Goal: Information Seeking & Learning: Check status

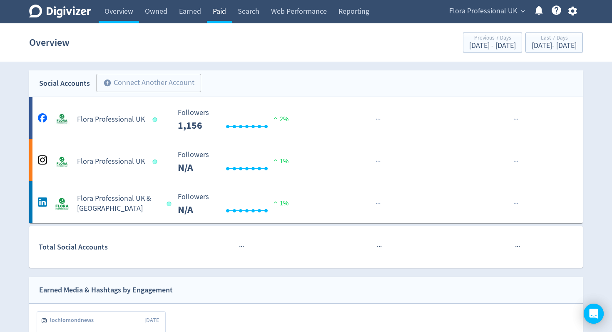
click at [224, 15] on link "Paid" at bounding box center [219, 11] width 25 height 23
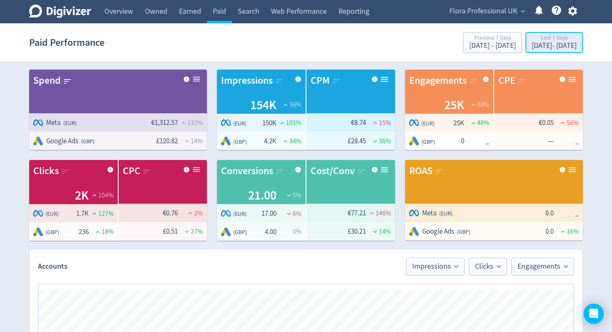
click at [532, 42] on div "Last 7 Days" at bounding box center [554, 38] width 45 height 7
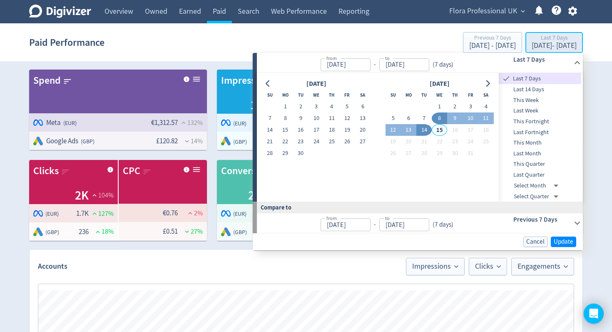
type input "[DATE]"
click at [465, 14] on span "Flora Professional UK" at bounding box center [483, 11] width 68 height 13
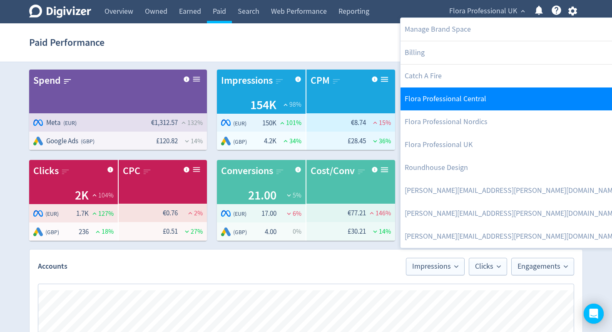
click at [461, 99] on link "Flora Professional Central" at bounding box center [517, 98] width 232 height 23
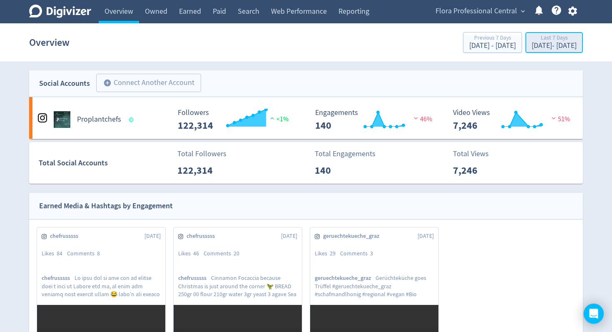
click at [535, 40] on div "Last 7 Days" at bounding box center [554, 38] width 45 height 7
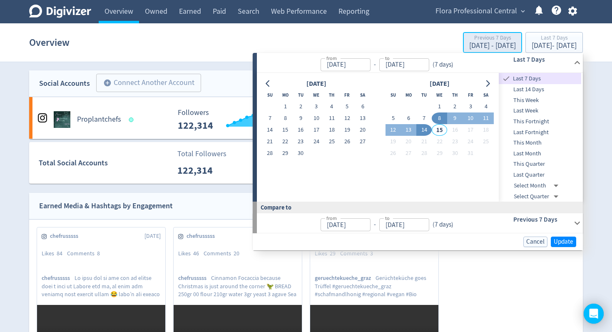
click at [469, 45] on div "[DATE] - [DATE]" at bounding box center [492, 45] width 47 height 7
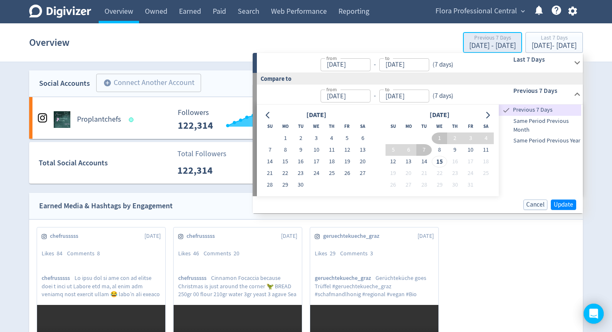
click at [469, 45] on div "[DATE] - [DATE]" at bounding box center [492, 45] width 47 height 7
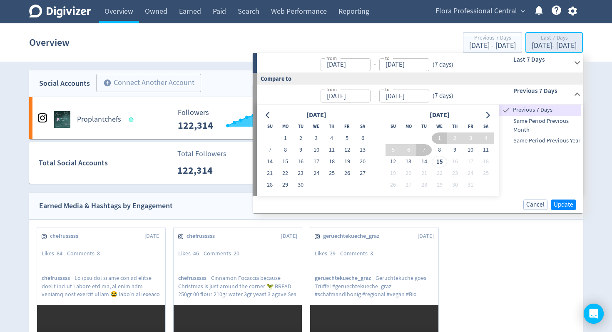
click at [532, 50] on div "[DATE] - [DATE]" at bounding box center [554, 45] width 45 height 7
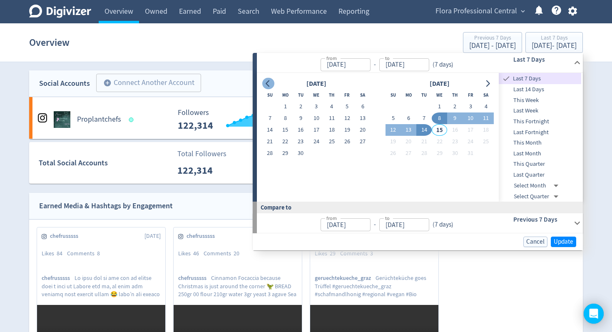
click at [271, 86] on icon "Go to previous month" at bounding box center [268, 83] width 7 height 7
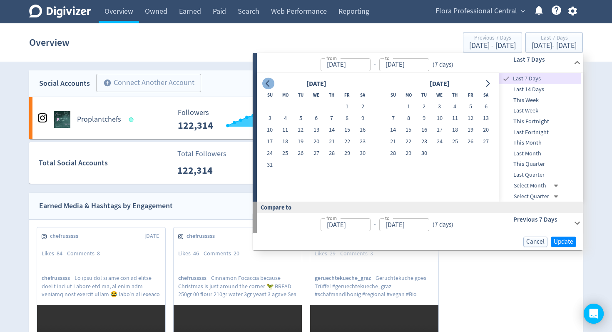
click at [271, 86] on icon "Go to previous month" at bounding box center [268, 83] width 7 height 7
click at [271, 87] on icon "Go to previous month" at bounding box center [268, 83] width 7 height 7
click at [271, 86] on icon "Go to previous month" at bounding box center [268, 83] width 7 height 7
click at [362, 45] on div "Overview Previous 7 Days [DATE] - [DATE] Last 7 Days [DATE] - [DATE]" at bounding box center [306, 42] width 554 height 27
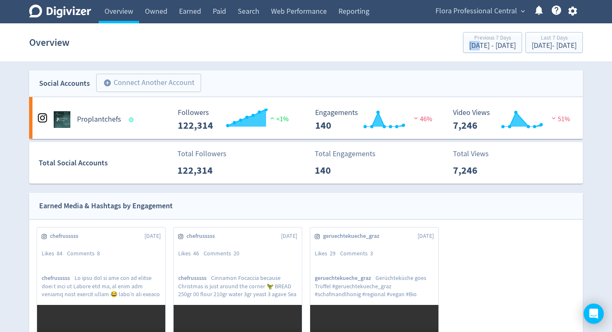
click at [362, 45] on div "Overview Previous 7 Days [DATE] - [DATE] Last 7 Days [DATE] - [DATE]" at bounding box center [306, 42] width 554 height 27
click at [532, 40] on div "Last 7 Days" at bounding box center [554, 38] width 45 height 7
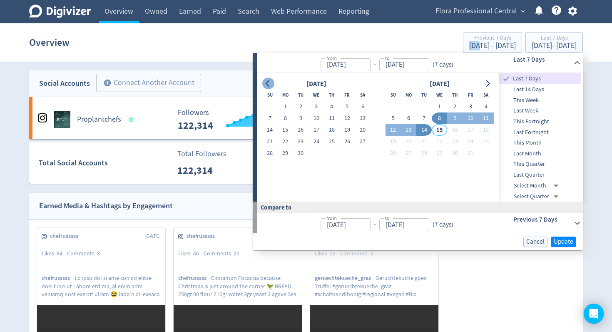
click at [271, 85] on icon "Go to previous month" at bounding box center [268, 83] width 7 height 7
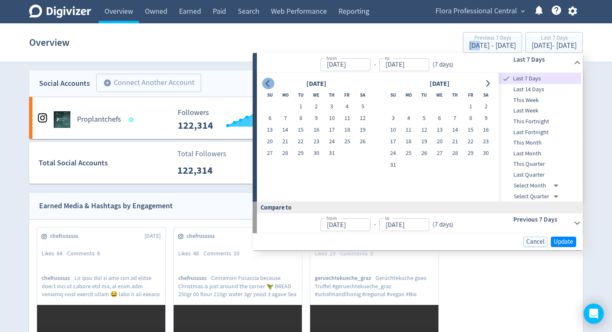
click at [271, 85] on icon "Go to previous month" at bounding box center [268, 83] width 7 height 7
click at [270, 85] on icon "Go to previous month" at bounding box center [268, 83] width 7 height 7
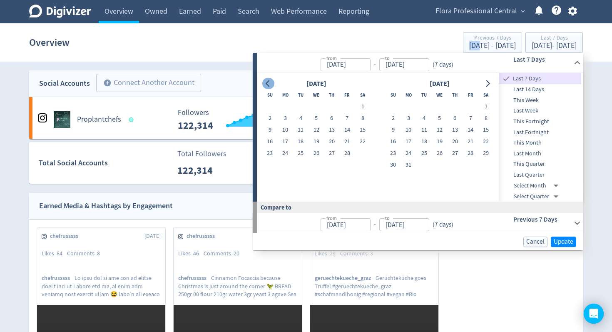
click at [271, 85] on icon "Go to previous month" at bounding box center [268, 83] width 7 height 7
drag, startPoint x: 436, startPoint y: 103, endPoint x: 475, endPoint y: 87, distance: 41.8
click at [436, 103] on button "1" at bounding box center [439, 107] width 15 height 12
type input "[DATE]"
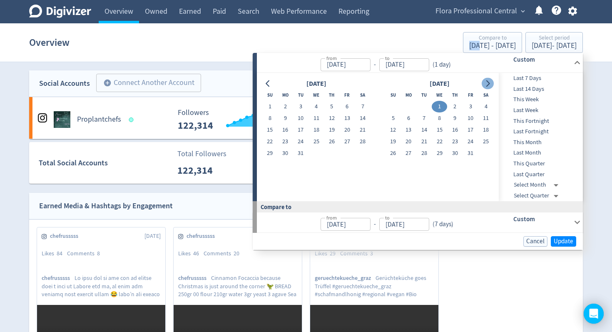
click at [493, 83] on button "Go to next month" at bounding box center [488, 84] width 12 height 12
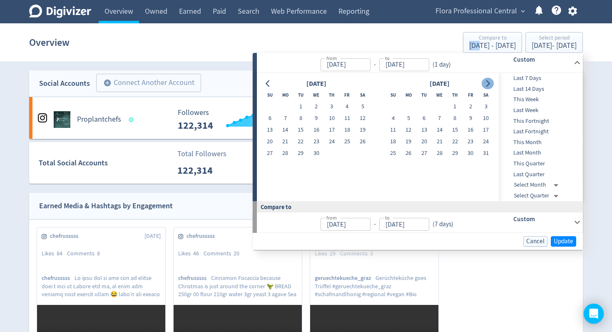
click at [493, 83] on button "Go to next month" at bounding box center [488, 84] width 12 height 12
click at [493, 83] on div "[DATE] Su Mo Tu We Th Fr Sa 1 2 3 4 5 6 7 8 9 10 11 12 13 14 15 16 17 18 19 20 …" at bounding box center [378, 137] width 242 height 128
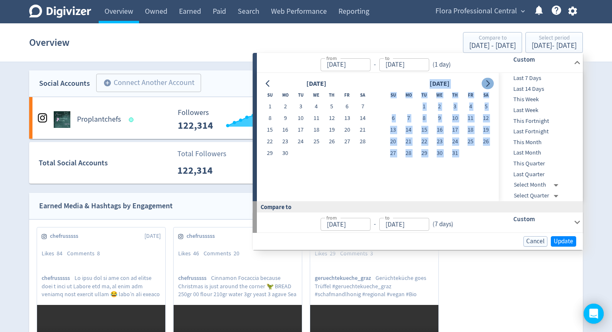
click at [492, 83] on button "Go to next month" at bounding box center [488, 84] width 12 height 12
click at [490, 85] on icon "Go to next month" at bounding box center [487, 83] width 7 height 7
drag, startPoint x: 489, startPoint y: 63, endPoint x: 491, endPoint y: 80, distance: 17.2
click at [491, 80] on div "from Jan 01, 2025 from - to Jan 01, 2025 to ( 1 day ) Custom August 2025 Su Mo …" at bounding box center [418, 127] width 330 height 148
click at [490, 82] on icon "Go to next month" at bounding box center [487, 83] width 7 height 7
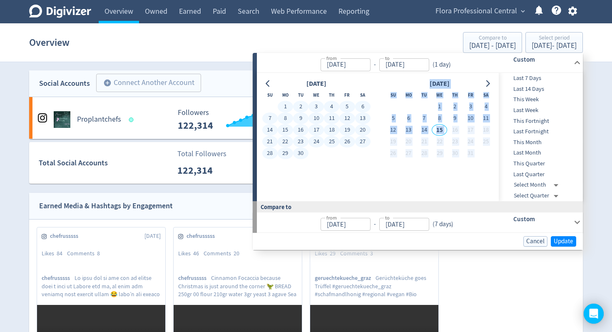
click at [301, 154] on button "30" at bounding box center [300, 153] width 15 height 12
type input "Sep 30, 2025"
type input "Apr 03, 2024"
type input "[DATE]"
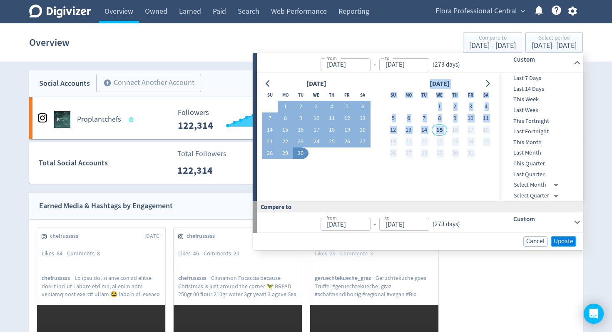
click at [559, 240] on span "Update" at bounding box center [564, 241] width 20 height 6
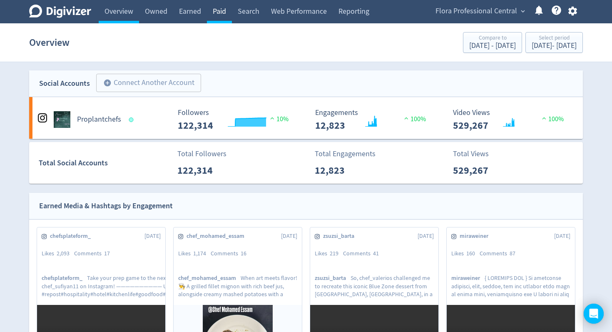
click at [222, 14] on link "Paid" at bounding box center [219, 11] width 25 height 23
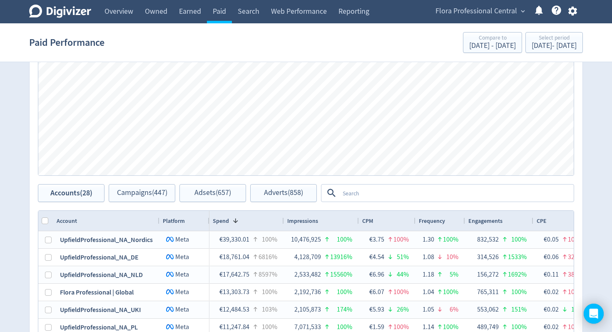
scroll to position [312, 0]
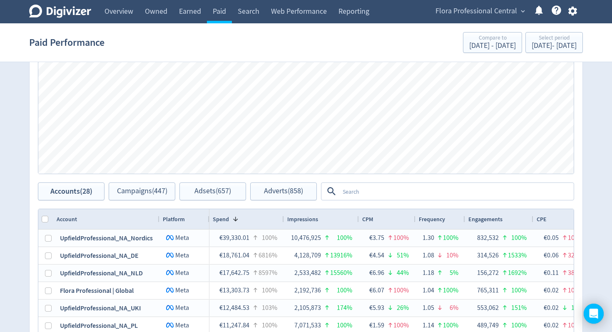
click at [372, 191] on textarea at bounding box center [456, 191] width 234 height 15
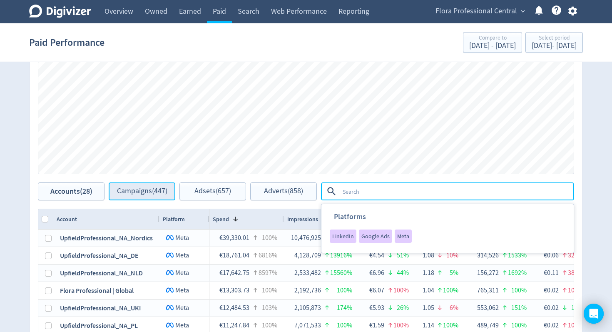
click at [164, 192] on span "Campaigns (447)" at bounding box center [142, 191] width 50 height 8
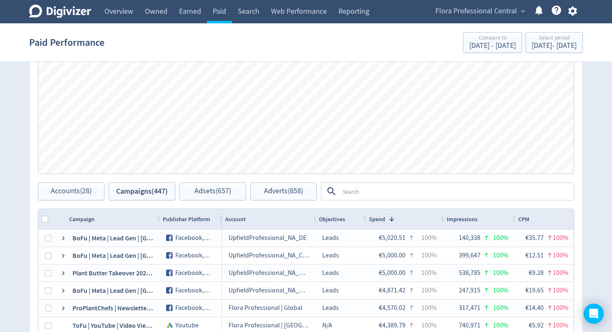
click at [388, 193] on textarea at bounding box center [456, 191] width 234 height 15
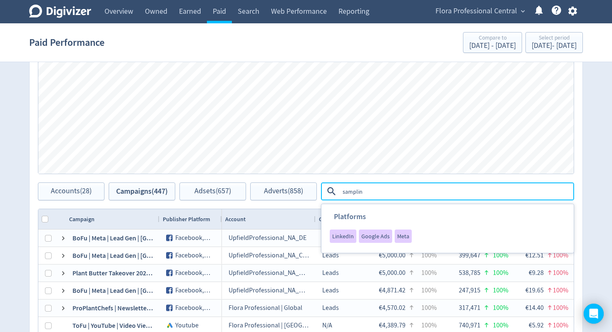
type textarea "sampling"
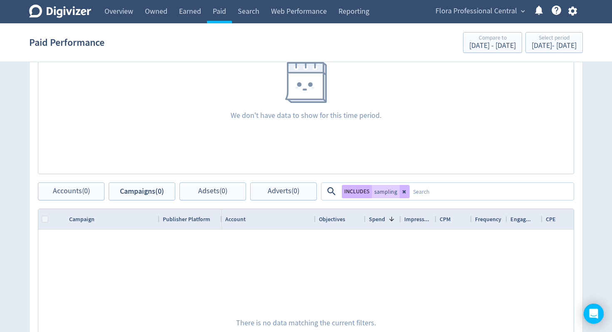
click at [406, 190] on icon at bounding box center [404, 191] width 5 height 5
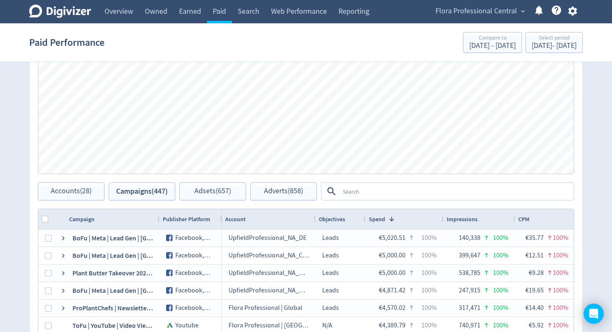
click at [397, 194] on textarea at bounding box center [456, 191] width 234 height 15
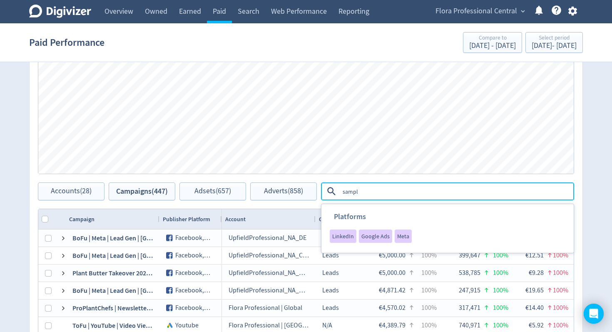
type textarea "sample"
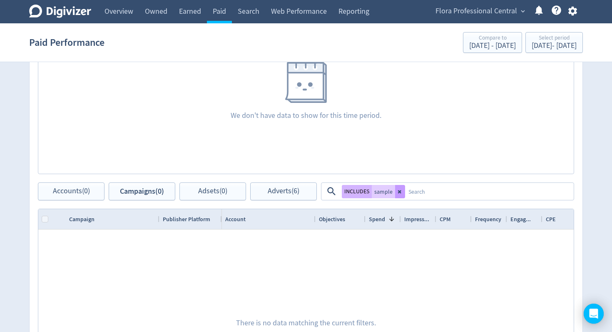
click at [401, 191] on icon at bounding box center [400, 191] width 5 height 5
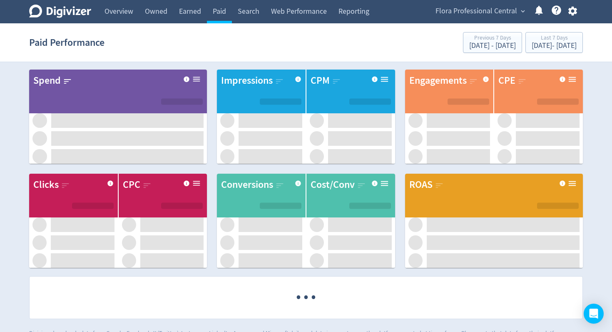
click at [479, 17] on span "Flora Professional Central" at bounding box center [477, 11] width 82 height 13
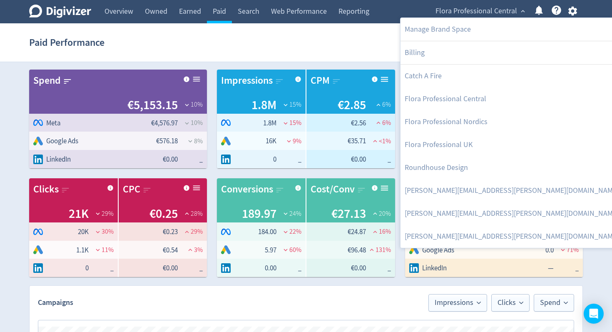
click at [217, 13] on div at bounding box center [306, 166] width 612 height 332
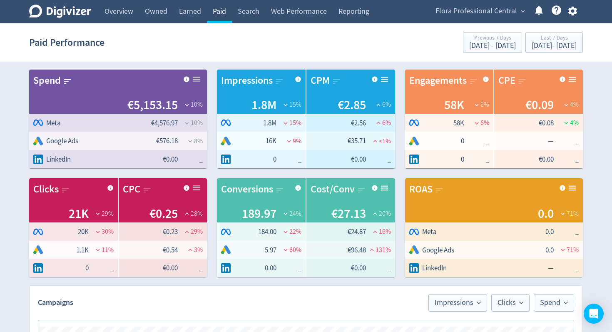
click at [218, 12] on link "Paid" at bounding box center [219, 11] width 25 height 23
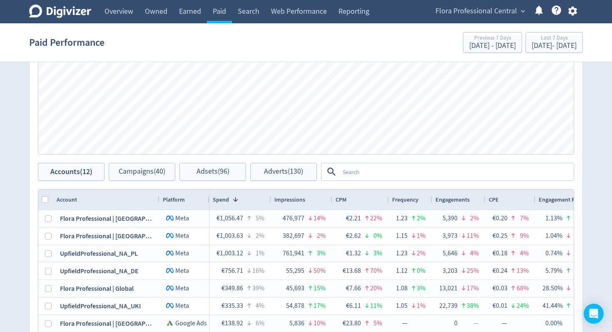
scroll to position [342, 0]
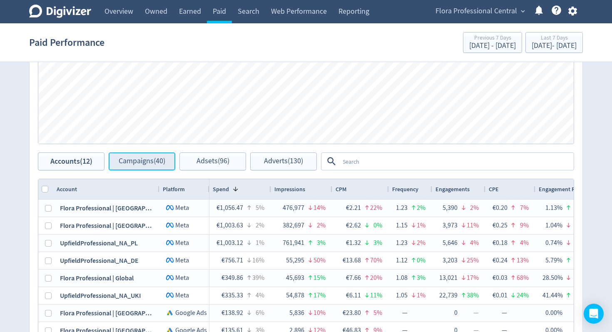
click at [144, 163] on span "Campaigns (40)" at bounding box center [142, 161] width 47 height 8
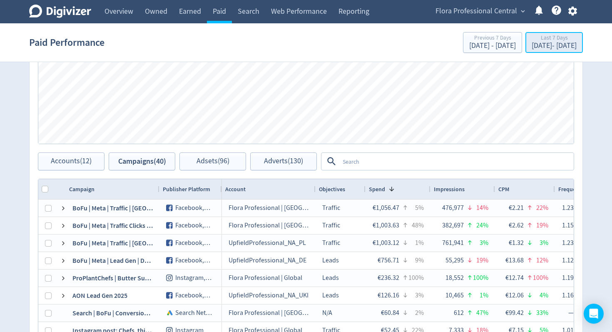
click at [551, 45] on div "[DATE] - [DATE]" at bounding box center [554, 45] width 45 height 7
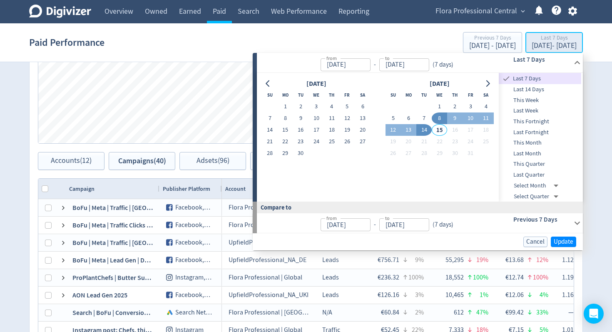
type input "[DATE]"
click at [268, 80] on button "Go to previous month" at bounding box center [268, 84] width 12 height 12
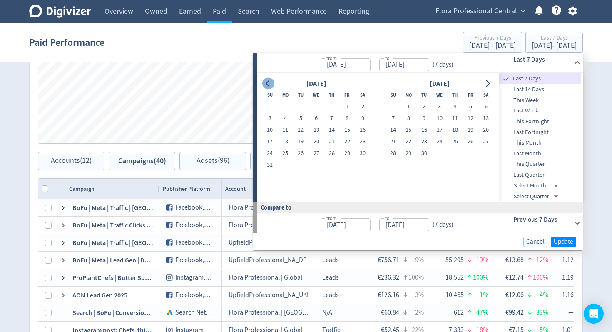
click at [268, 80] on button "Go to previous month" at bounding box center [268, 84] width 12 height 12
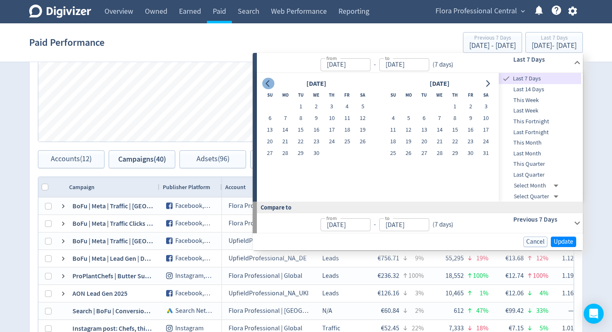
click at [268, 80] on button "Go to previous month" at bounding box center [268, 84] width 12 height 12
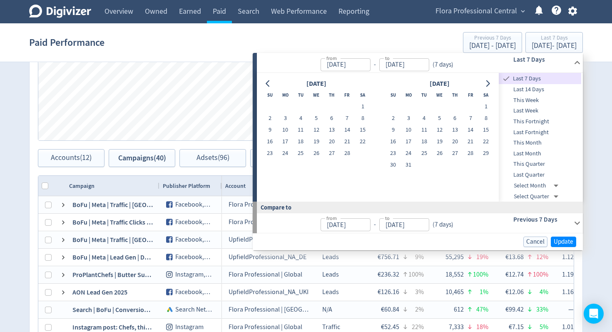
drag, startPoint x: 266, startPoint y: 83, endPoint x: 313, endPoint y: 96, distance: 48.4
click at [266, 83] on icon "Go to previous month" at bounding box center [268, 83] width 4 height 7
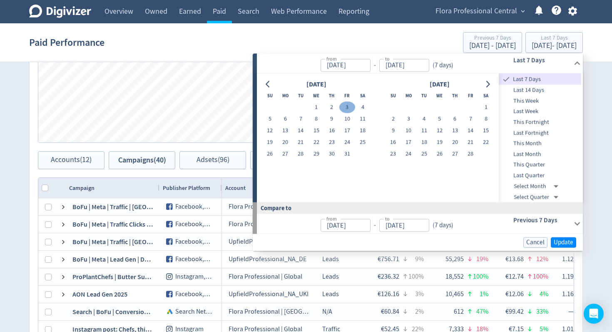
scroll to position [342, 0]
click at [320, 108] on button "1" at bounding box center [316, 107] width 15 height 12
type input "[DATE]"
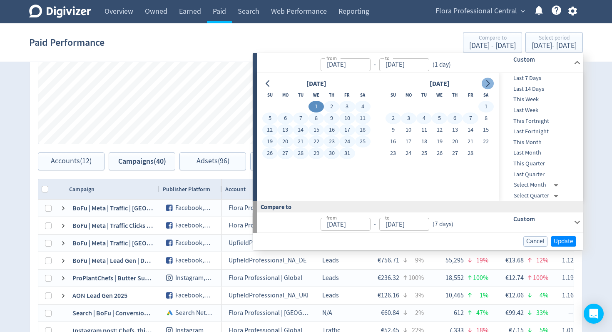
click at [490, 86] on icon "Go to next month" at bounding box center [487, 83] width 7 height 7
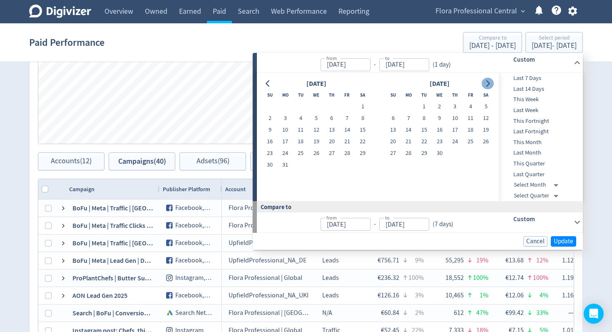
click at [490, 86] on icon "Go to next month" at bounding box center [487, 83] width 7 height 7
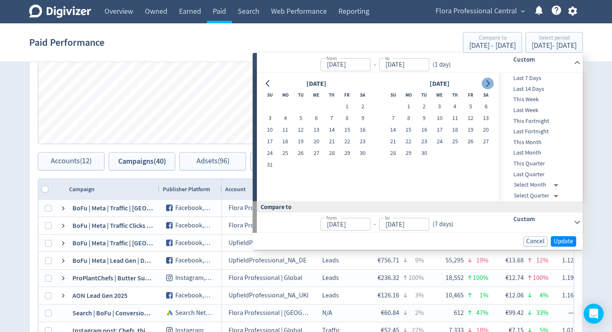
click at [490, 86] on icon "Go to next month" at bounding box center [487, 83] width 7 height 7
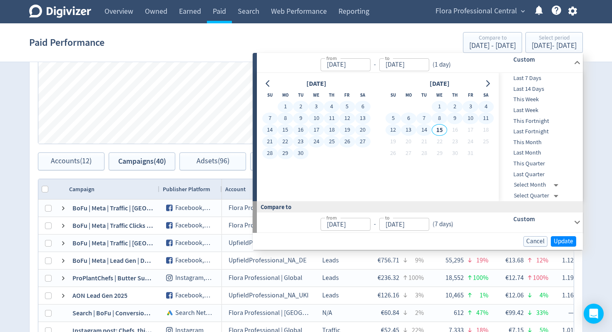
click at [426, 128] on button "14" at bounding box center [423, 130] width 15 height 12
type input "[DATE]"
type input "Mar 20, 2024"
type input "[DATE]"
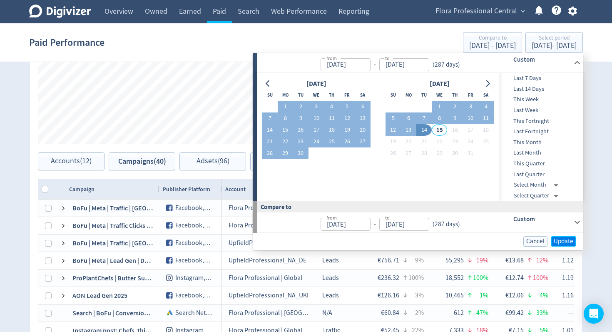
click at [559, 238] on span "Update" at bounding box center [564, 241] width 20 height 6
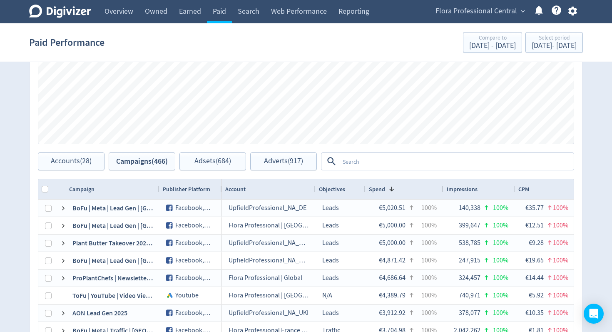
click at [364, 157] on textarea at bounding box center [456, 161] width 234 height 15
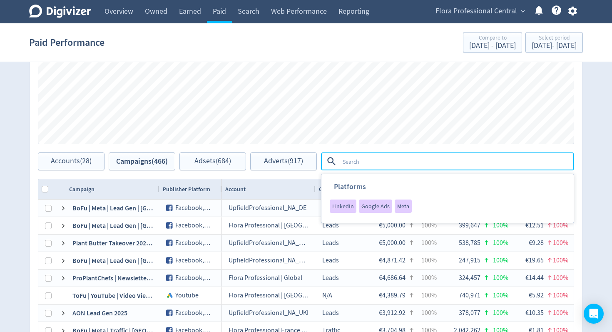
scroll to position [346, 0]
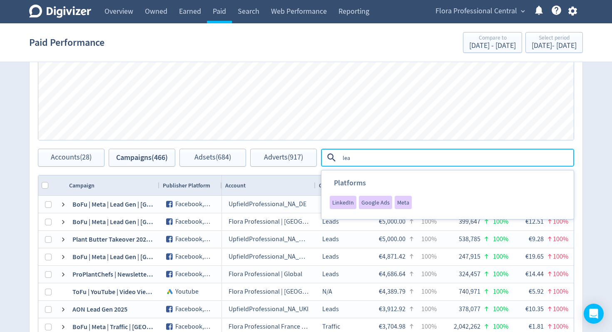
type textarea "lead"
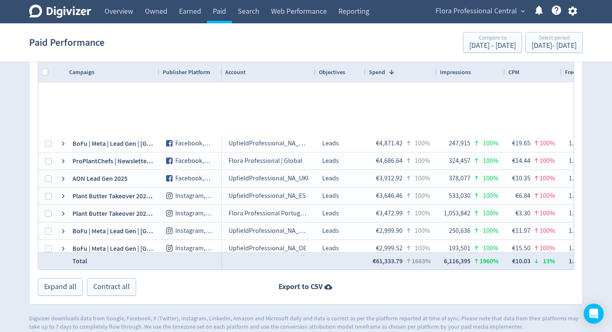
scroll to position [233, 0]
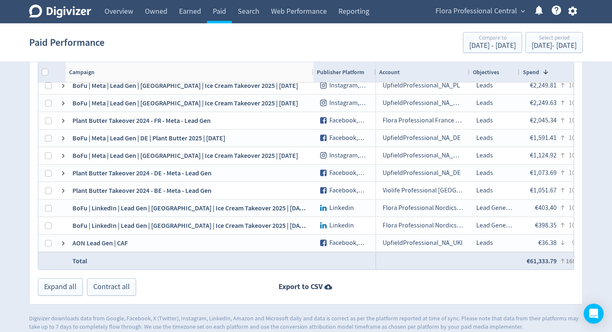
drag, startPoint x: 159, startPoint y: 72, endPoint x: 296, endPoint y: 87, distance: 138.7
click at [313, 77] on div at bounding box center [312, 72] width 3 height 20
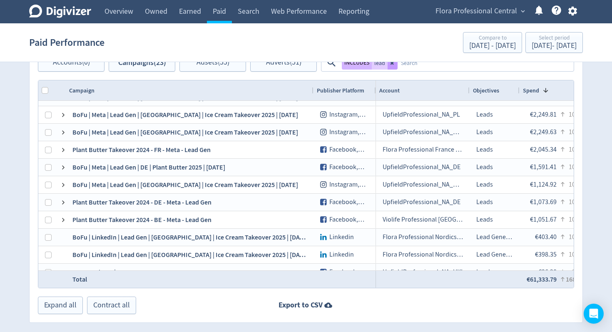
scroll to position [417, 0]
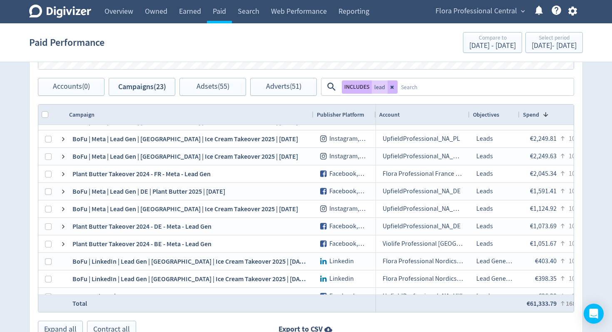
drag, startPoint x: 392, startPoint y: 84, endPoint x: 399, endPoint y: 86, distance: 7.7
click at [392, 85] on icon at bounding box center [392, 87] width 5 height 5
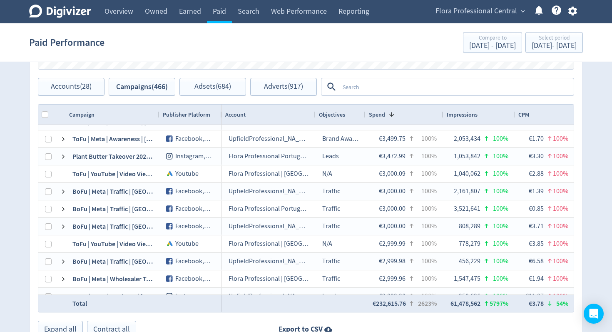
click at [381, 87] on textarea at bounding box center [456, 86] width 234 height 15
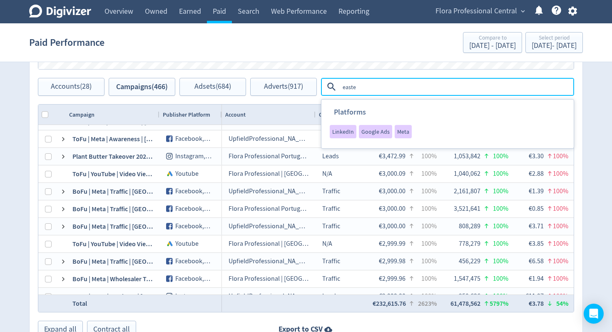
type textarea "easter"
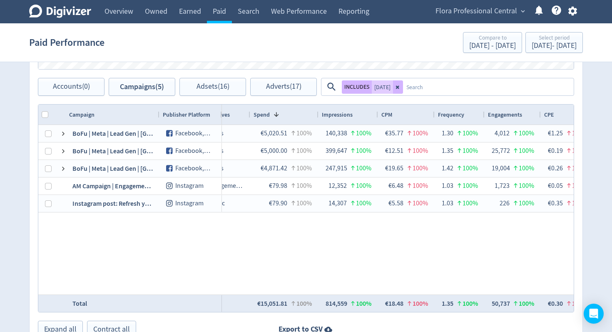
scroll to position [0, 125]
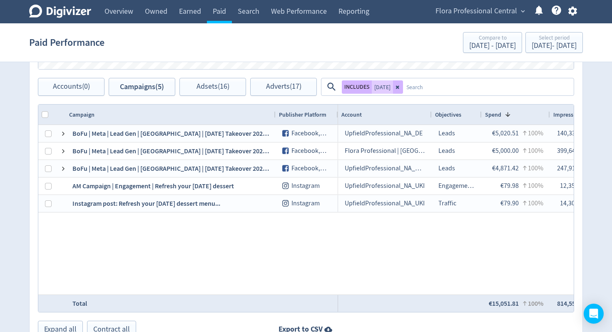
drag, startPoint x: 158, startPoint y: 114, endPoint x: 264, endPoint y: 116, distance: 105.8
click at [274, 116] on div at bounding box center [275, 115] width 3 height 20
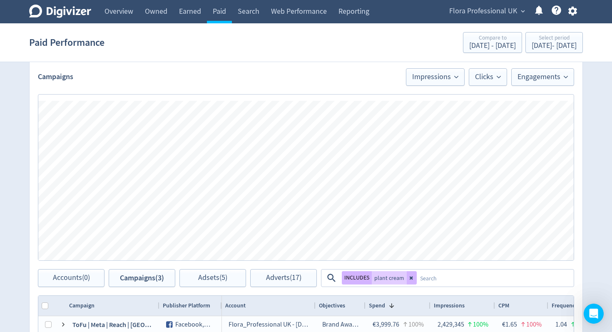
scroll to position [264, 0]
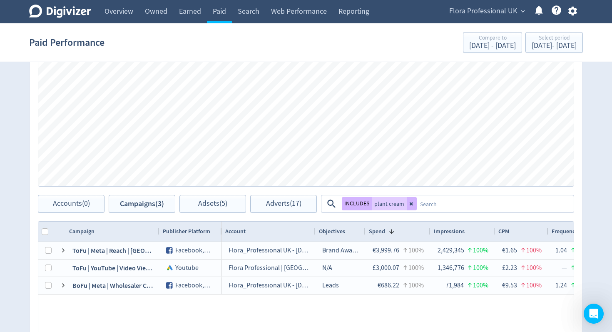
click at [411, 205] on icon at bounding box center [411, 203] width 5 height 5
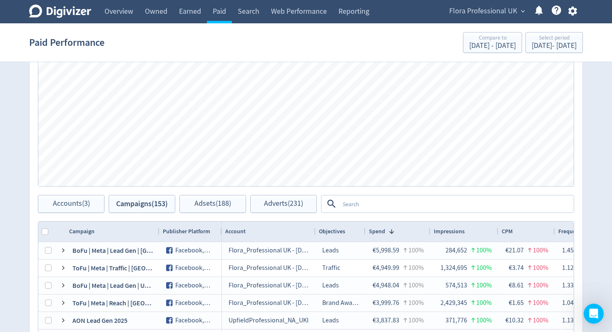
click at [407, 204] on textarea at bounding box center [456, 203] width 234 height 15
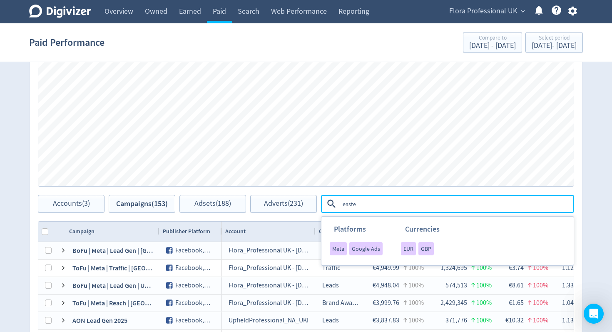
type textarea "easter"
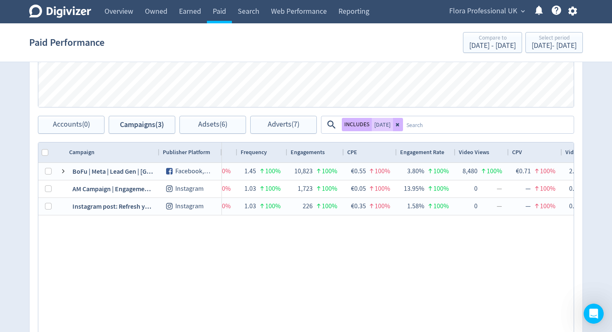
scroll to position [0, 0]
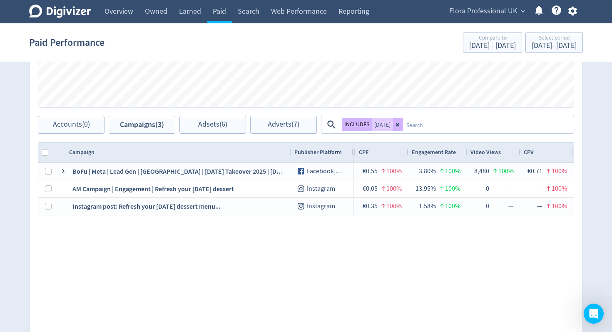
drag, startPoint x: 157, startPoint y: 151, endPoint x: 286, endPoint y: 154, distance: 128.3
click at [289, 153] on div at bounding box center [290, 152] width 3 height 20
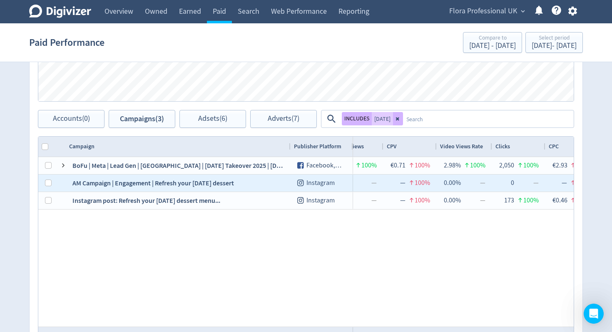
scroll to position [0, 665]
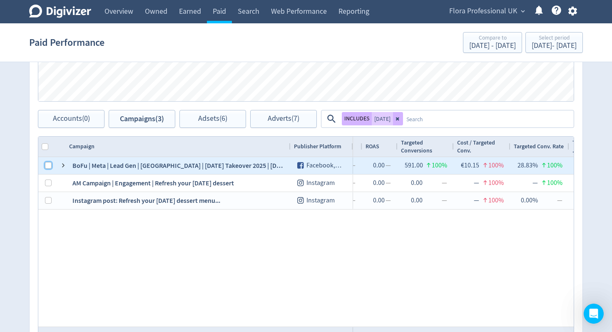
drag, startPoint x: 46, startPoint y: 166, endPoint x: 124, endPoint y: 158, distance: 78.3
click at [46, 166] on input "Press Space to toggle row selection (unchecked)" at bounding box center [48, 165] width 7 height 7
checkbox input "true"
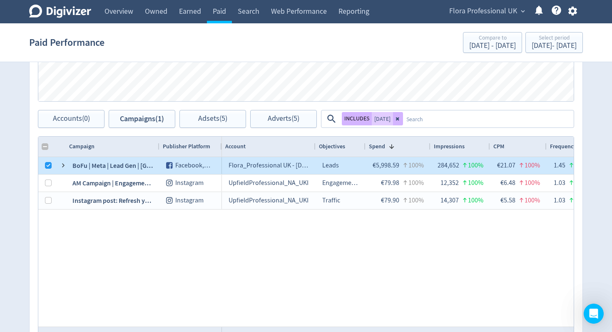
click at [61, 167] on span at bounding box center [63, 165] width 7 height 7
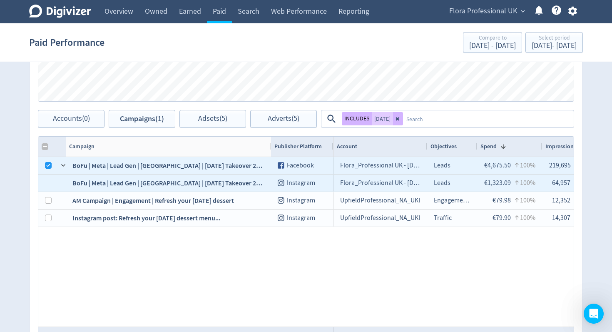
drag, startPoint x: 159, startPoint y: 143, endPoint x: 348, endPoint y: 173, distance: 190.9
click at [271, 146] on div at bounding box center [270, 147] width 3 height 20
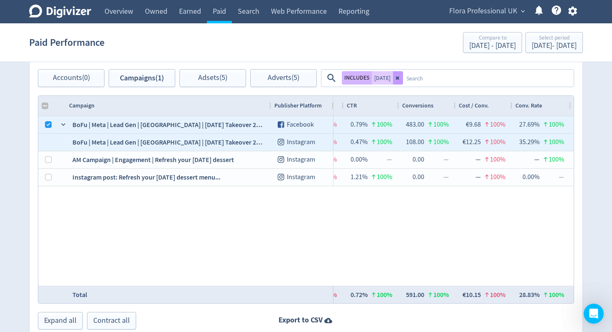
click at [397, 77] on icon at bounding box center [398, 77] width 5 height 5
checkbox input "false"
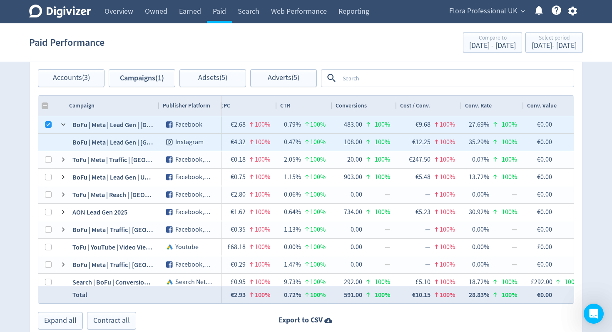
click at [407, 77] on textarea at bounding box center [456, 77] width 234 height 15
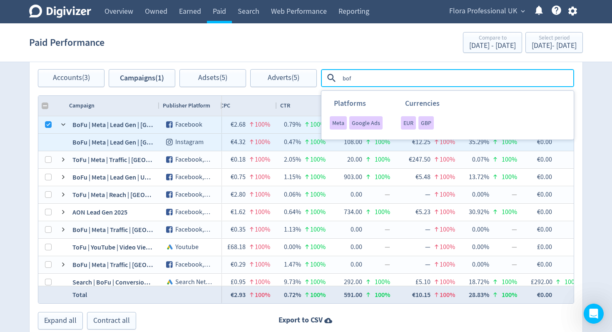
type textarea "bofu"
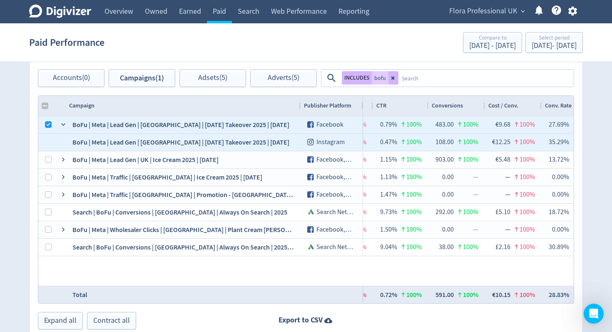
drag, startPoint x: 159, startPoint y: 106, endPoint x: 300, endPoint y: 108, distance: 141.2
click at [300, 108] on div at bounding box center [300, 106] width 3 height 20
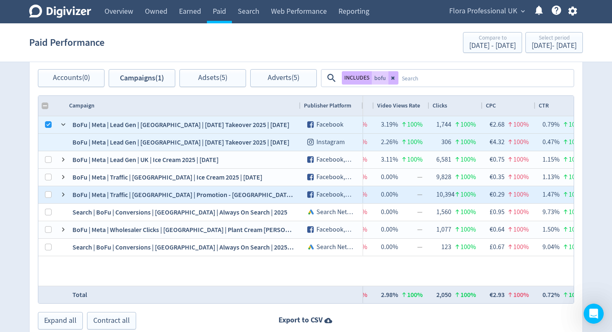
scroll to position [0, 432]
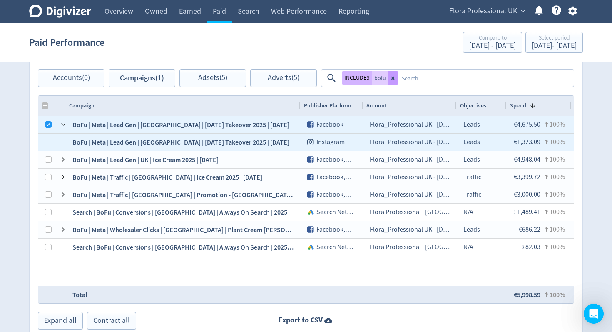
click at [391, 77] on icon at bounding box center [392, 78] width 3 height 3
checkbox input "false"
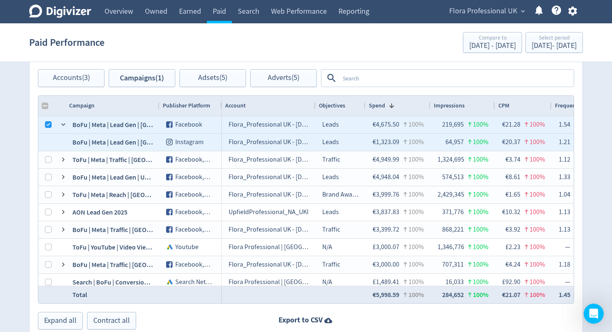
click at [401, 77] on textarea at bounding box center [456, 77] width 234 height 15
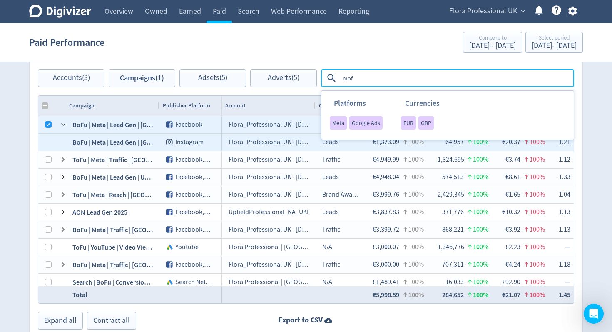
type textarea "mofu"
checkbox input "false"
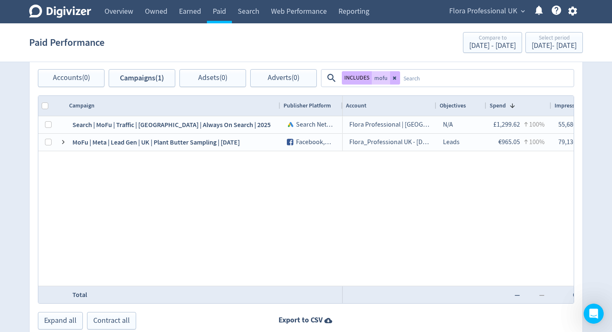
drag, startPoint x: 159, startPoint y: 104, endPoint x: 280, endPoint y: 107, distance: 120.8
click at [280, 107] on div at bounding box center [279, 106] width 3 height 20
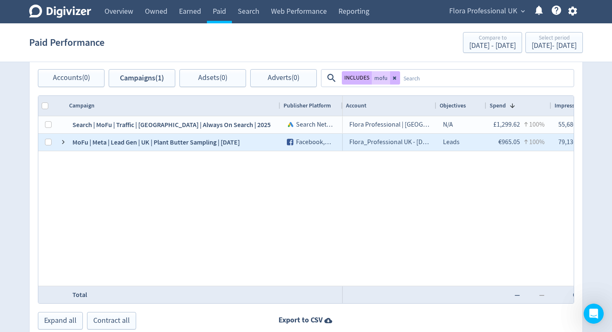
click at [60, 144] on span at bounding box center [63, 142] width 7 height 7
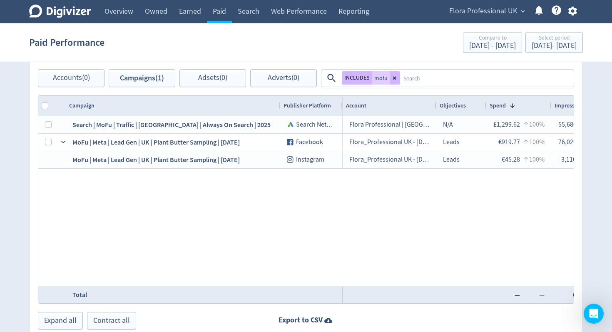
drag, startPoint x: 391, startPoint y: 77, endPoint x: 396, endPoint y: 77, distance: 5.1
click at [391, 77] on button at bounding box center [395, 77] width 10 height 13
checkbox input "false"
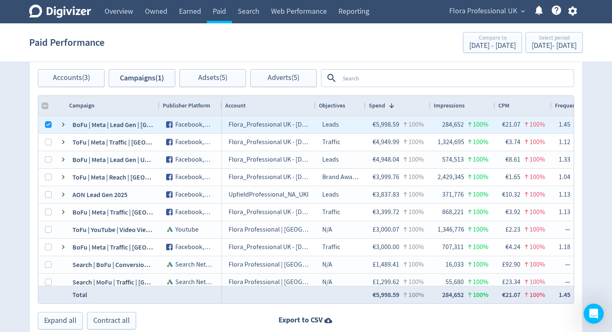
click at [396, 77] on textarea at bounding box center [456, 77] width 234 height 15
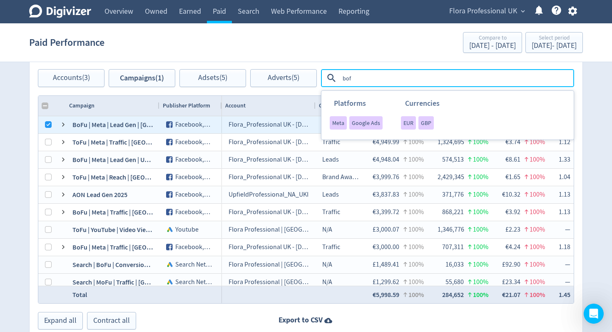
type textarea "bofu"
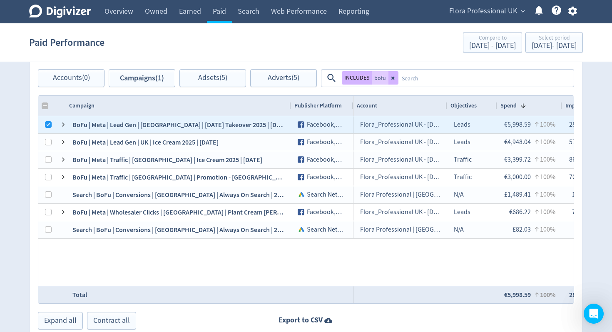
drag, startPoint x: 165, startPoint y: 104, endPoint x: 290, endPoint y: 109, distance: 124.6
click at [290, 109] on div at bounding box center [290, 106] width 3 height 20
drag, startPoint x: 396, startPoint y: 76, endPoint x: 390, endPoint y: 81, distance: 7.7
click at [396, 76] on button at bounding box center [393, 77] width 10 height 13
checkbox input "false"
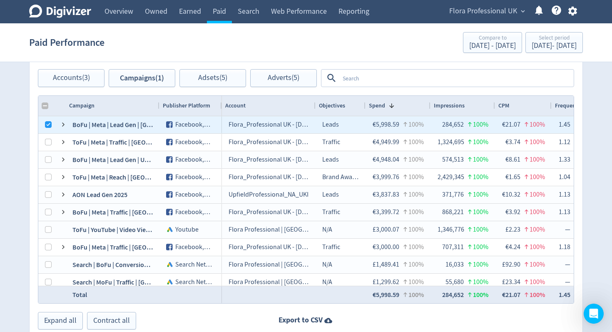
click at [390, 79] on textarea at bounding box center [456, 77] width 234 height 15
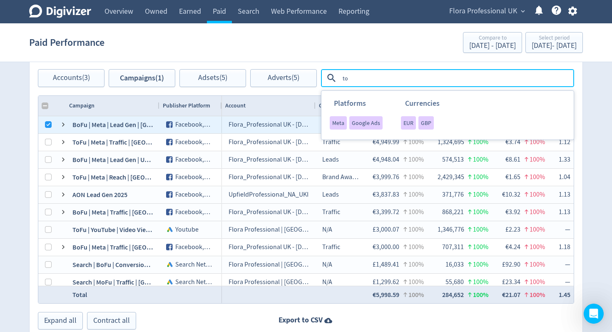
type textarea "tof"
checkbox input "false"
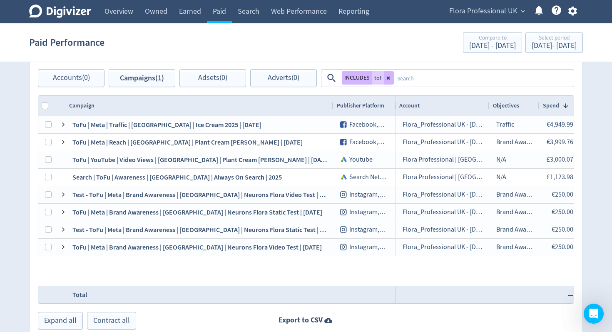
drag, startPoint x: 159, startPoint y: 107, endPoint x: 332, endPoint y: 113, distance: 173.3
click at [332, 113] on div at bounding box center [332, 106] width 3 height 20
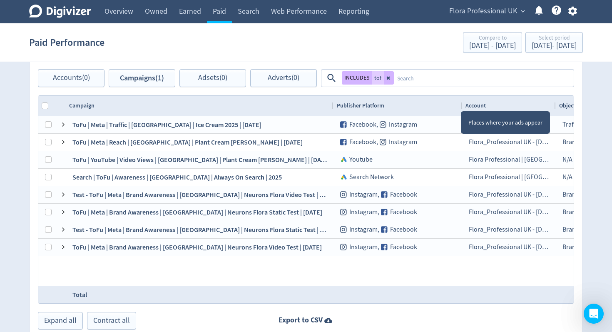
drag, startPoint x: 395, startPoint y: 107, endPoint x: 461, endPoint y: 104, distance: 66.3
click at [461, 104] on div at bounding box center [461, 106] width 3 height 20
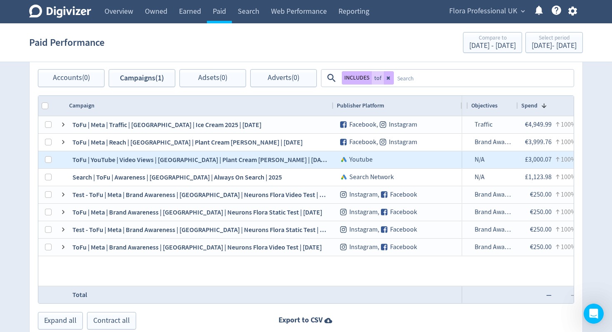
scroll to position [0, 102]
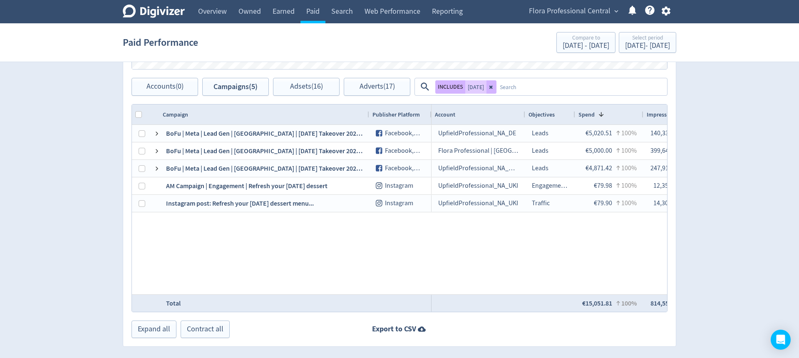
scroll to position [417, 0]
drag, startPoint x: 491, startPoint y: 86, endPoint x: 294, endPoint y: 179, distance: 217.3
click at [491, 86] on icon at bounding box center [491, 86] width 3 height 3
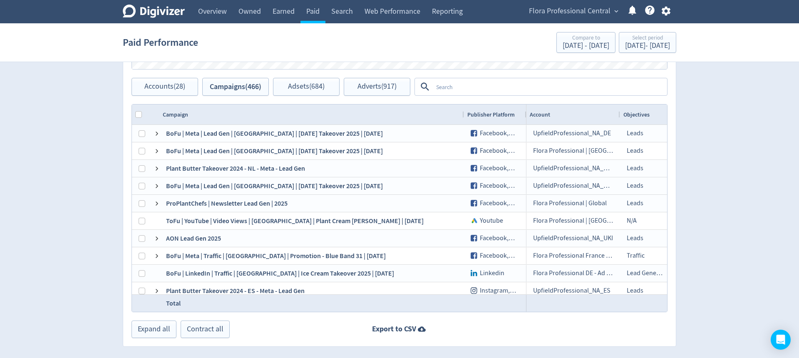
drag, startPoint x: 253, startPoint y: 115, endPoint x: 464, endPoint y: 121, distance: 211.2
click at [464, 121] on div at bounding box center [463, 115] width 3 height 20
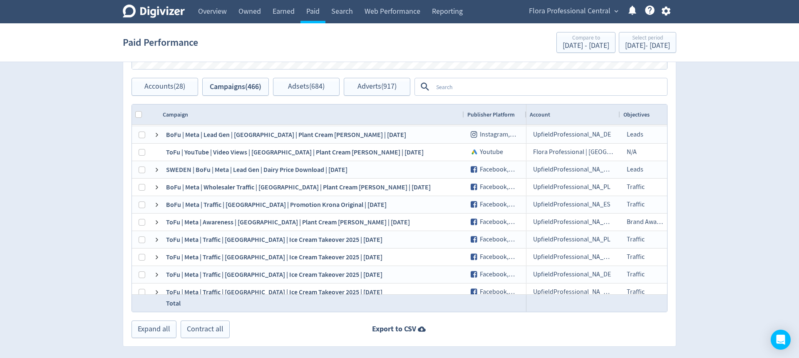
scroll to position [525, 0]
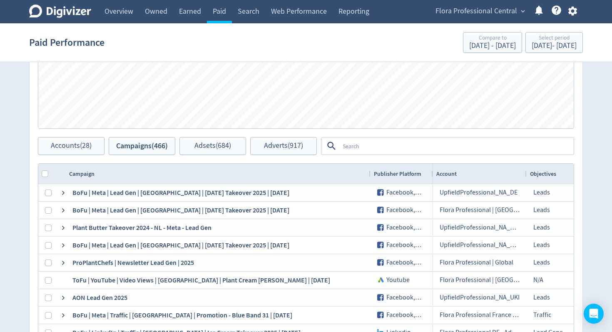
click at [363, 154] on div at bounding box center [447, 146] width 253 height 18
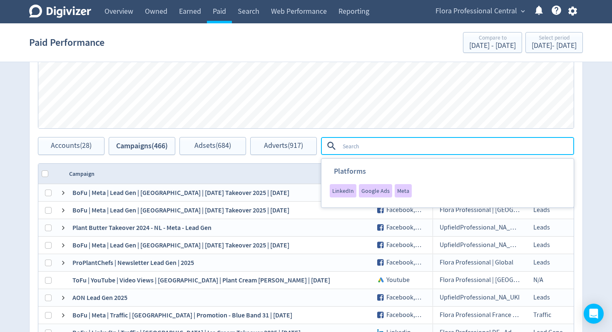
click at [365, 146] on textarea at bounding box center [456, 145] width 234 height 15
type textarea "sweden"
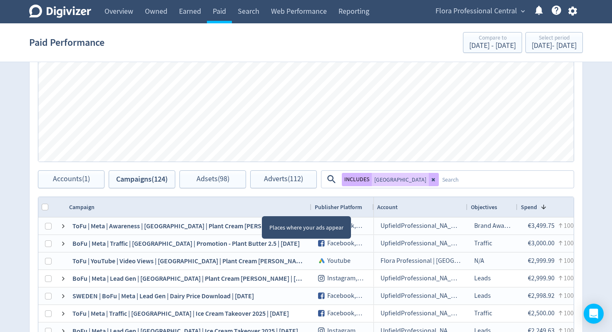
drag, startPoint x: 244, startPoint y: 209, endPoint x: 276, endPoint y: 215, distance: 33.2
click at [311, 208] on div at bounding box center [310, 207] width 3 height 20
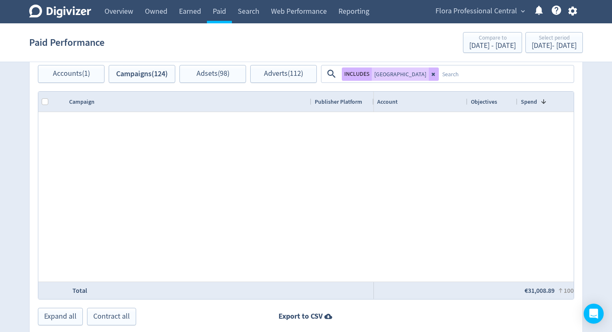
scroll to position [0, 0]
